Goal: Task Accomplishment & Management: Use online tool/utility

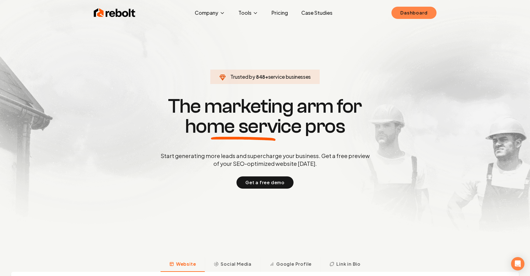
click at [406, 16] on link "Dashboard" at bounding box center [414, 13] width 45 height 12
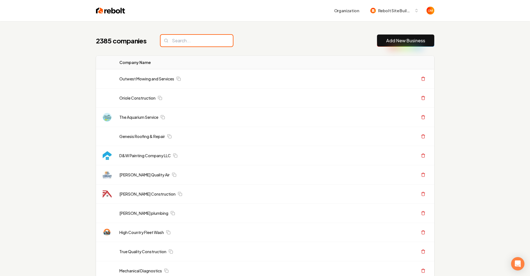
click at [194, 42] on input "search" at bounding box center [197, 41] width 72 height 12
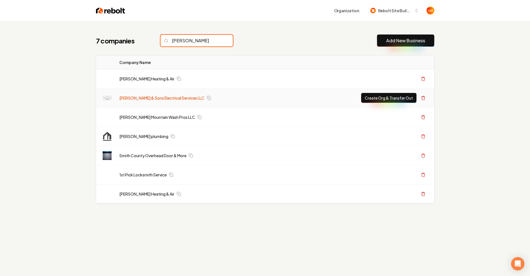
type input "[PERSON_NAME]"
click at [149, 99] on link "[PERSON_NAME] & Sons Electrical Services LLC" at bounding box center [161, 98] width 85 height 6
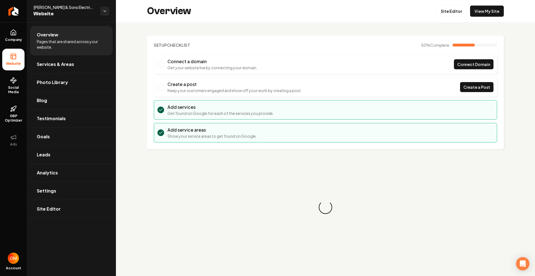
click at [461, 17] on div "Overview Site Editor View My Site" at bounding box center [325, 11] width 419 height 22
click at [482, 13] on link "View My Site" at bounding box center [487, 11] width 34 height 11
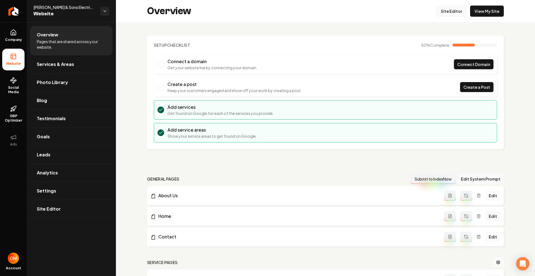
click at [443, 12] on link "Site Editor" at bounding box center [451, 11] width 31 height 11
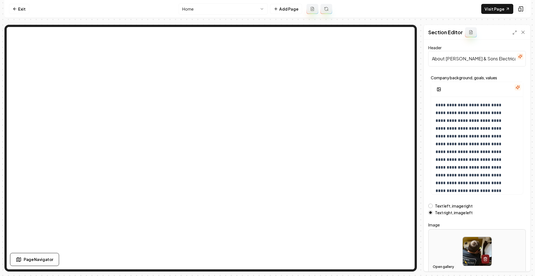
click at [444, 264] on button "Open gallery" at bounding box center [442, 267] width 25 height 9
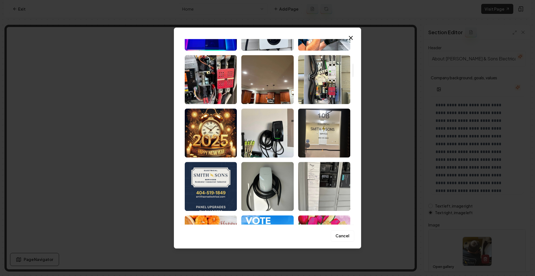
scroll to position [376, 0]
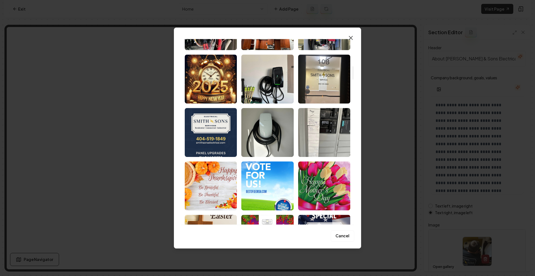
click at [347, 35] on icon "button" at bounding box center [350, 38] width 7 height 7
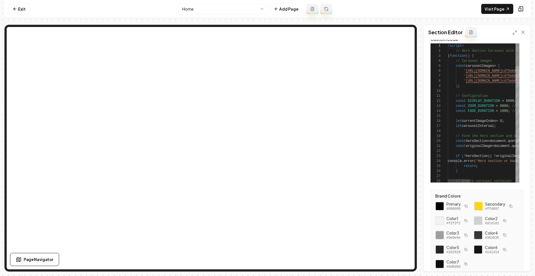
scroll to position [0, 0]
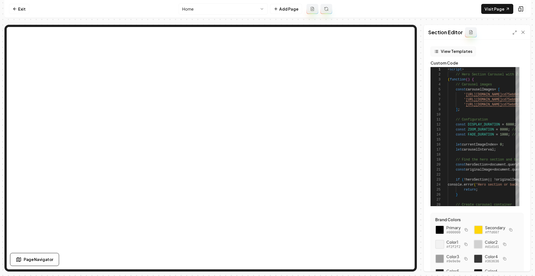
click at [446, 51] on button "View Templates" at bounding box center [452, 51] width 45 height 10
